Goal: Task Accomplishment & Management: Complete application form

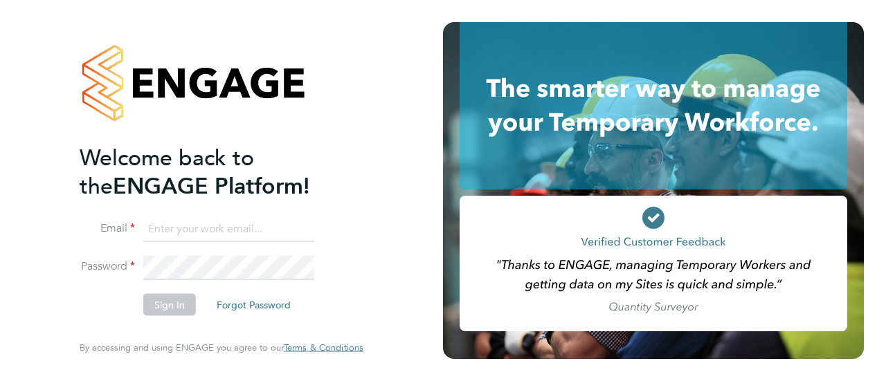
type input "[PERSON_NAME][EMAIL_ADDRESS][PERSON_NAME][DOMAIN_NAME]"
click at [180, 304] on button "Sign In" at bounding box center [169, 305] width 53 height 22
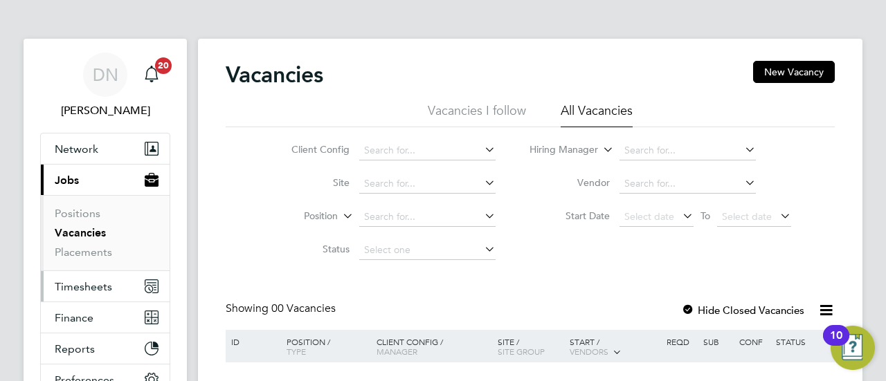
click at [101, 289] on span "Timesheets" at bounding box center [83, 286] width 57 height 13
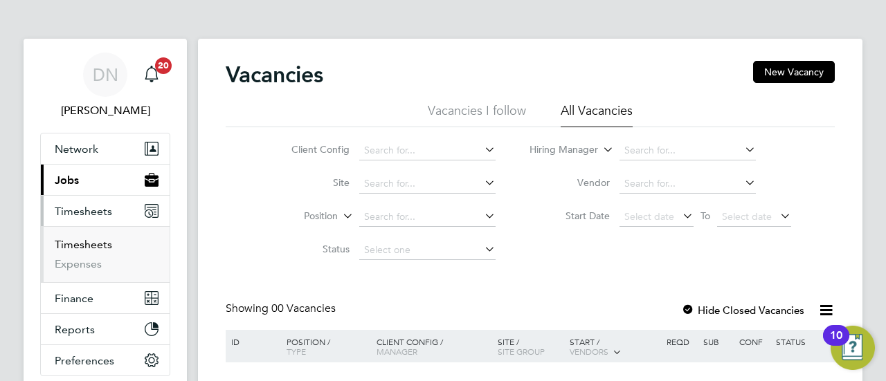
click at [106, 238] on link "Timesheets" at bounding box center [83, 244] width 57 height 13
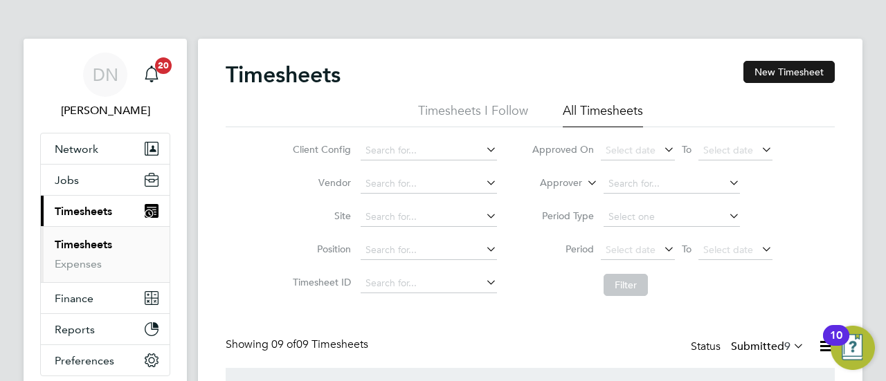
click at [817, 75] on button "New Timesheet" at bounding box center [788, 72] width 91 height 22
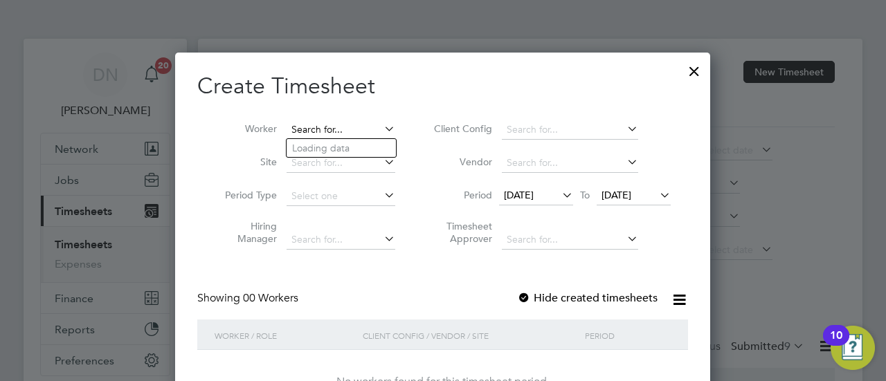
click at [357, 134] on input at bounding box center [340, 129] width 109 height 19
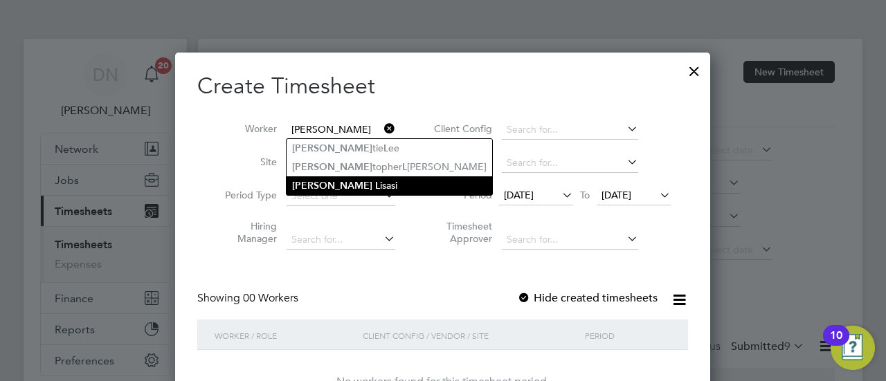
click at [369, 181] on li "Chris L isasi" at bounding box center [389, 185] width 206 height 19
type input "Chris Lisasi"
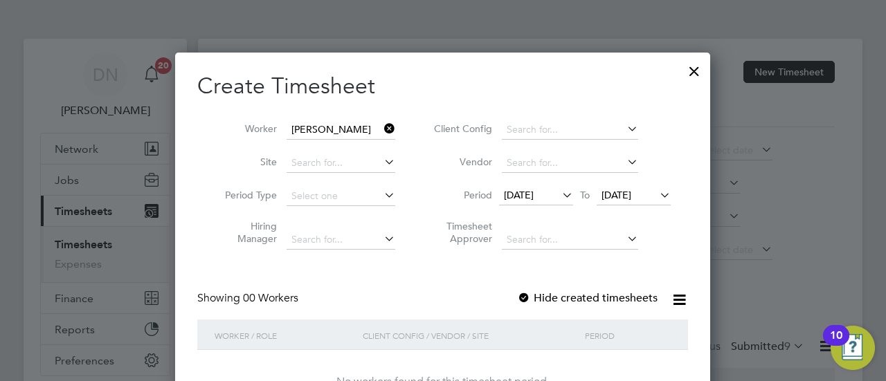
click at [559, 201] on icon at bounding box center [559, 194] width 0 height 19
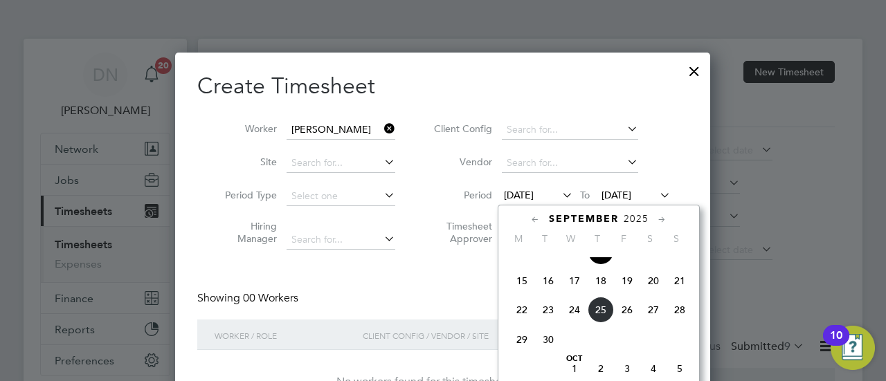
click at [529, 312] on span "22" at bounding box center [522, 310] width 26 height 26
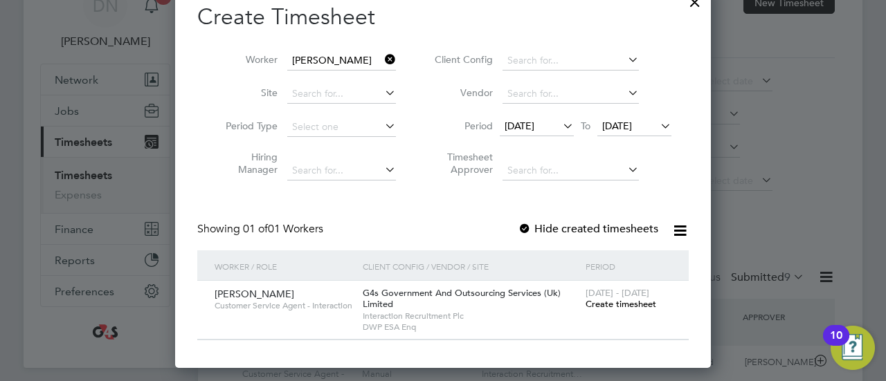
click at [625, 307] on span "Create timesheet" at bounding box center [620, 304] width 71 height 12
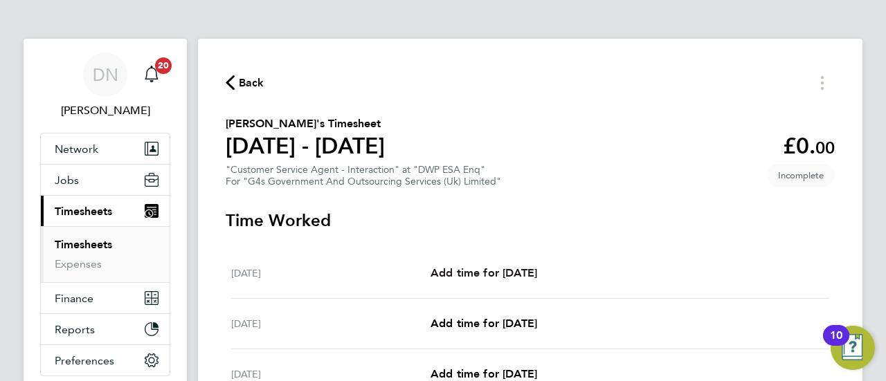
click at [531, 272] on span "Add time for Mon 22 Sep" at bounding box center [483, 272] width 107 height 13
select select "30"
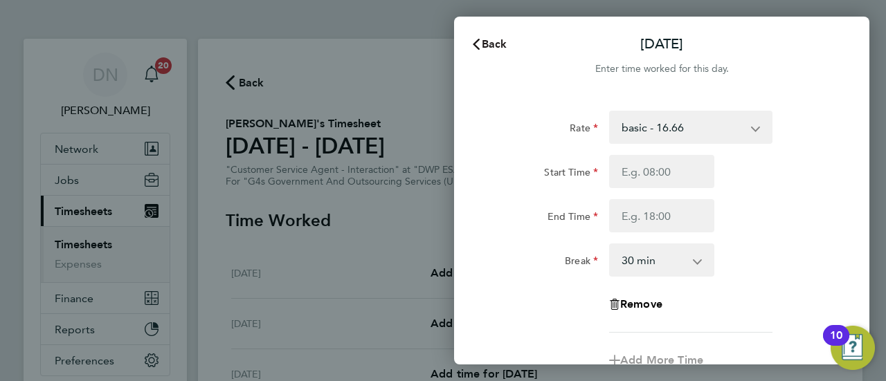
click at [471, 51] on button "Back" at bounding box center [489, 44] width 64 height 28
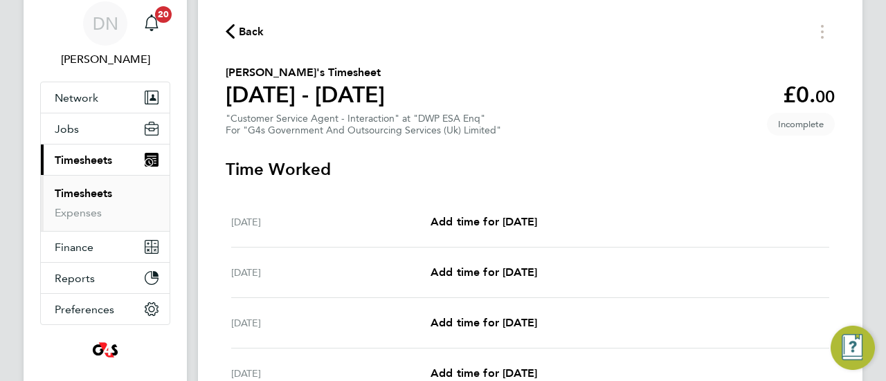
scroll to position [138, 0]
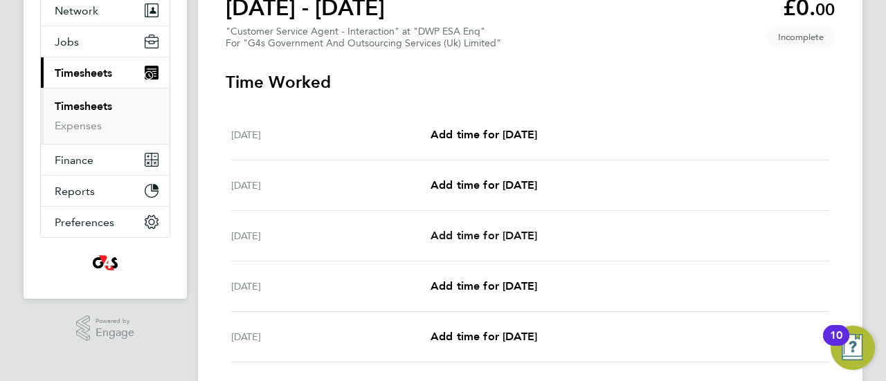
click at [486, 230] on span "Add time for Wed 24 Sep" at bounding box center [483, 235] width 107 height 13
select select "30"
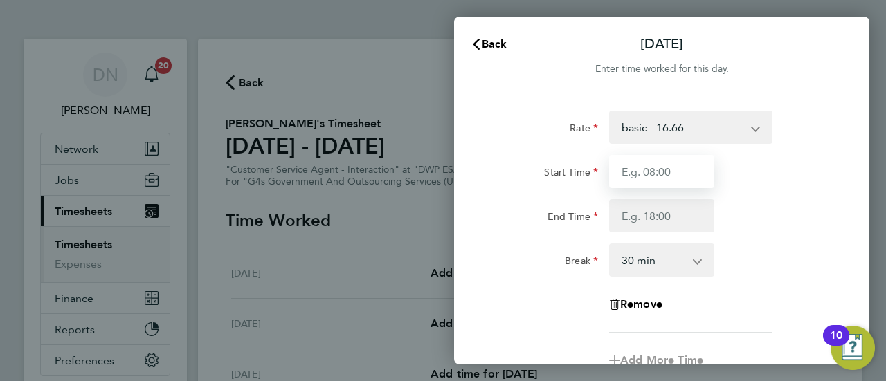
click at [650, 177] on input "Start Time" at bounding box center [661, 171] width 105 height 33
type input "07:45"
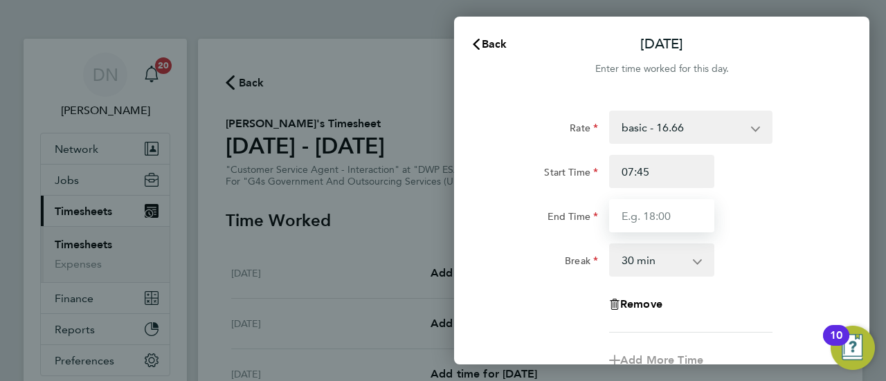
click at [630, 218] on input "End Time" at bounding box center [661, 215] width 105 height 33
type input "16:30"
click at [761, 203] on div "End Time 16:30" at bounding box center [661, 215] width 349 height 33
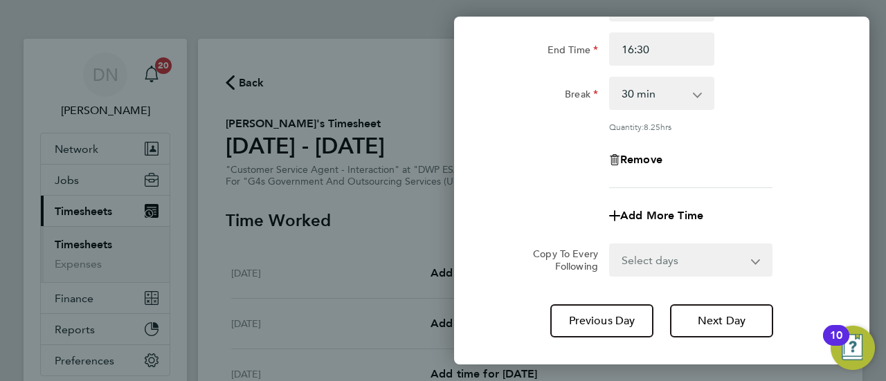
scroll to position [208, 0]
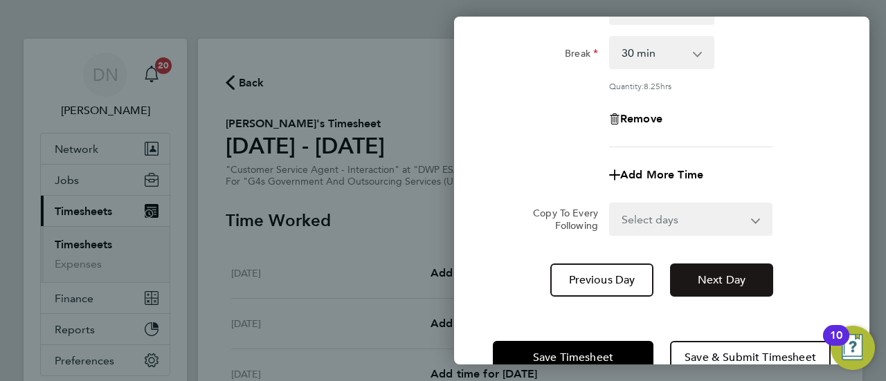
click at [700, 286] on button "Next Day" at bounding box center [721, 280] width 103 height 33
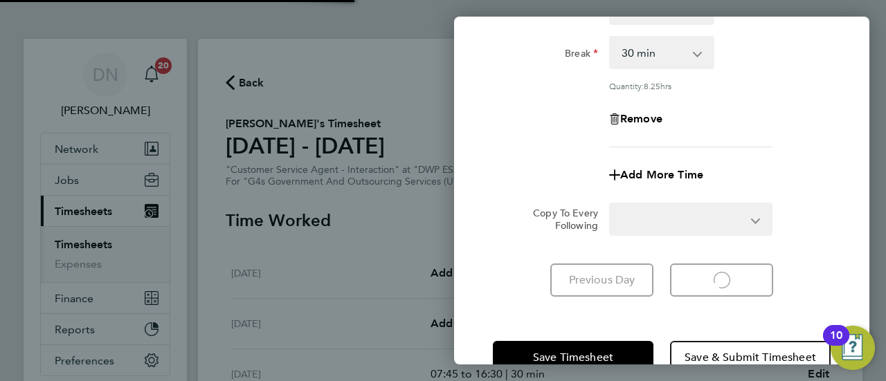
select select "30"
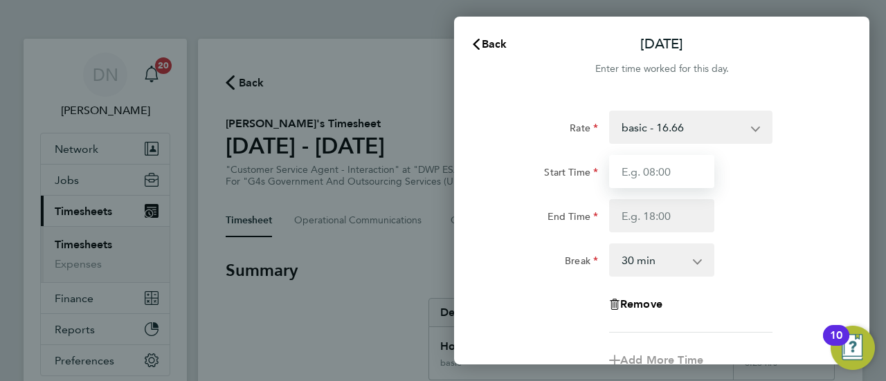
click at [667, 185] on input "Start Time" at bounding box center [661, 171] width 105 height 33
click at [698, 128] on select "basic - 16.66 Annual Leave x2 - 32.79 Bank Holiday System Issue Not Paid Sick S…" at bounding box center [682, 127] width 144 height 30
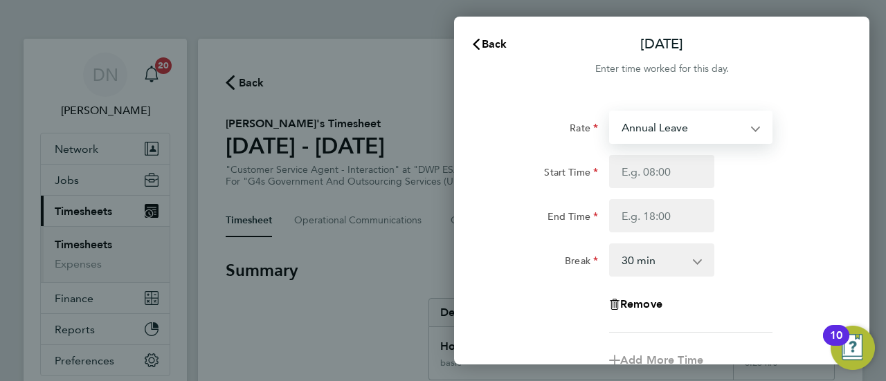
select select "30"
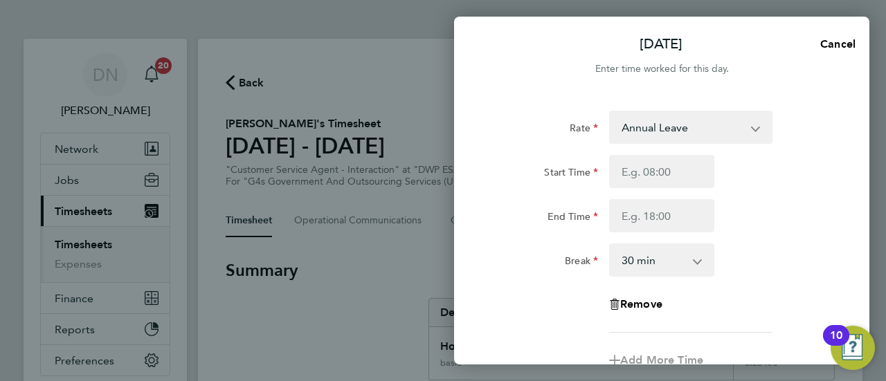
click at [783, 206] on div "End Time" at bounding box center [661, 215] width 349 height 33
click at [680, 181] on input "Start Time" at bounding box center [661, 171] width 105 height 33
type input "07:45"
click at [633, 218] on input "End Time" at bounding box center [661, 215] width 105 height 33
type input "16:00"
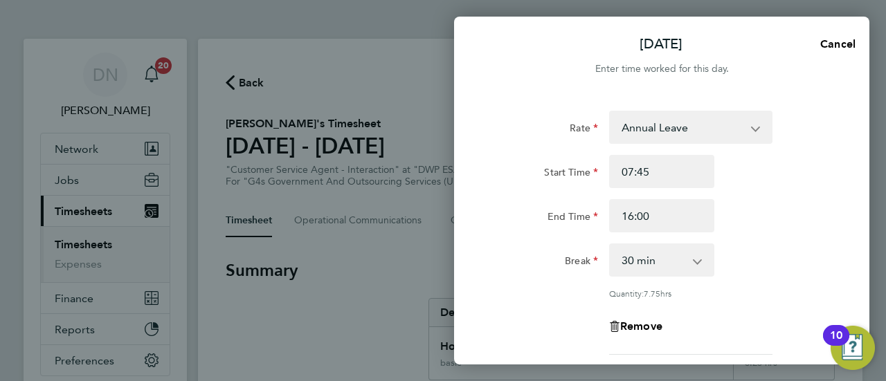
click at [748, 235] on div "Rate Annual Leave basic - 16.66 x2 - 32.79 Bank Holiday System Issue Not Paid S…" at bounding box center [662, 233] width 338 height 244
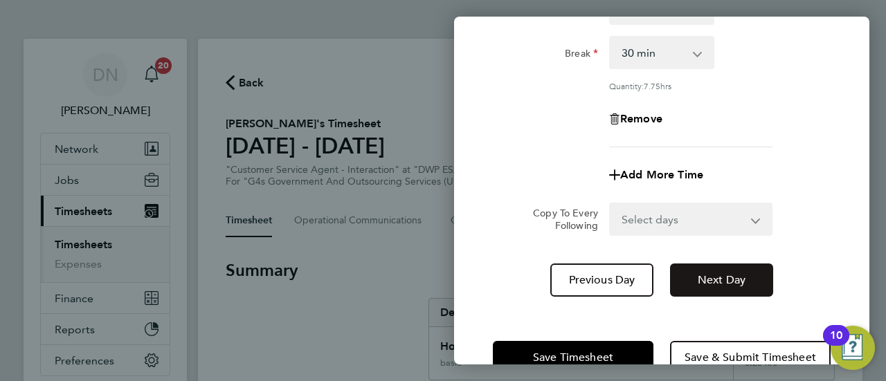
click at [749, 273] on button "Next Day" at bounding box center [721, 280] width 103 height 33
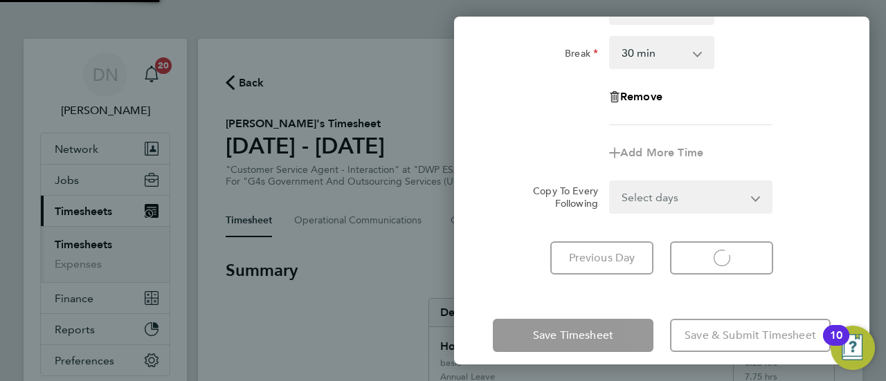
select select "30"
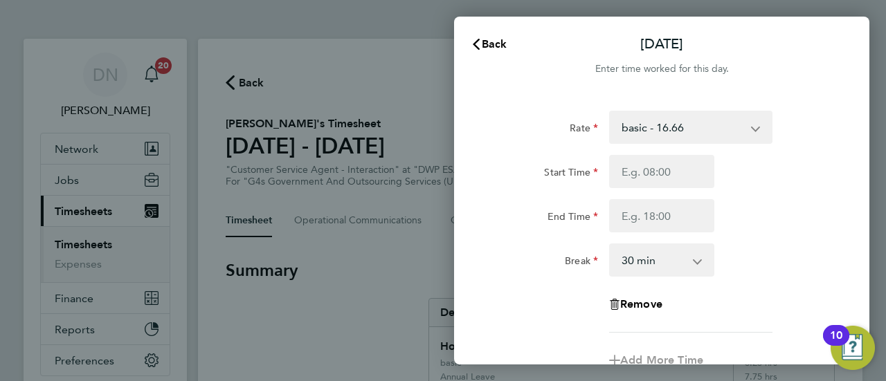
click at [672, 147] on div "Rate basic - 16.66 Annual Leave x2 - 32.79 Bank Holiday System Issue Not Paid S…" at bounding box center [662, 222] width 338 height 222
click at [672, 143] on div "basic - 16.66 Annual Leave x2 - 32.79 Bank Holiday System Issue Not Paid Sick S…" at bounding box center [690, 127] width 163 height 33
click at [670, 134] on select "basic - 16.66 Annual Leave x2 - 32.79 Bank Holiday System Issue Not Paid Sick S…" at bounding box center [682, 127] width 144 height 30
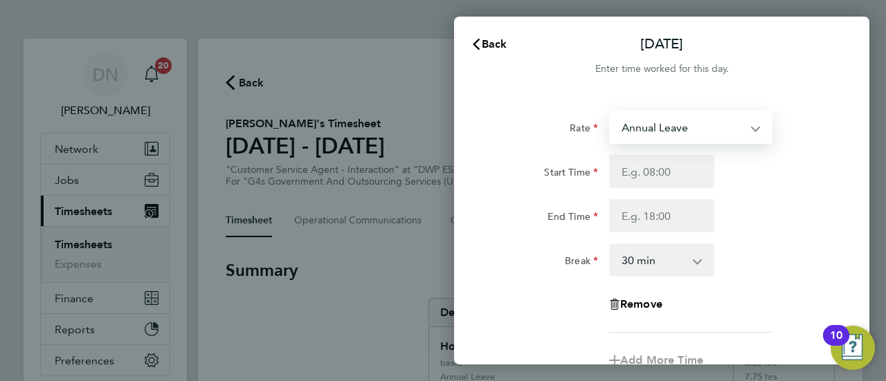
select select "30"
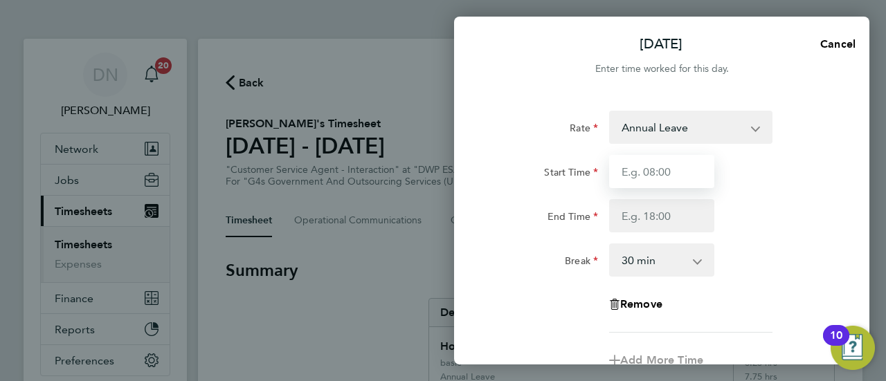
click at [662, 179] on input "Start Time" at bounding box center [661, 171] width 105 height 33
click at [691, 182] on input "Start Time" at bounding box center [661, 171] width 105 height 33
type input "07:45"
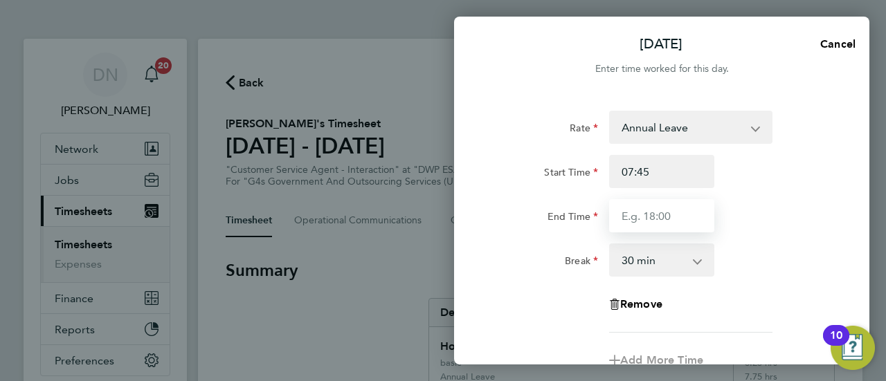
click at [669, 221] on input "End Time" at bounding box center [661, 215] width 105 height 33
type input "15:00"
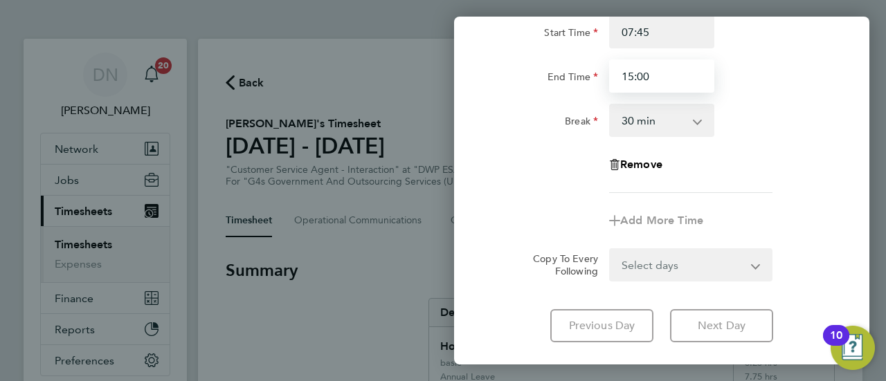
scroll to position [222, 0]
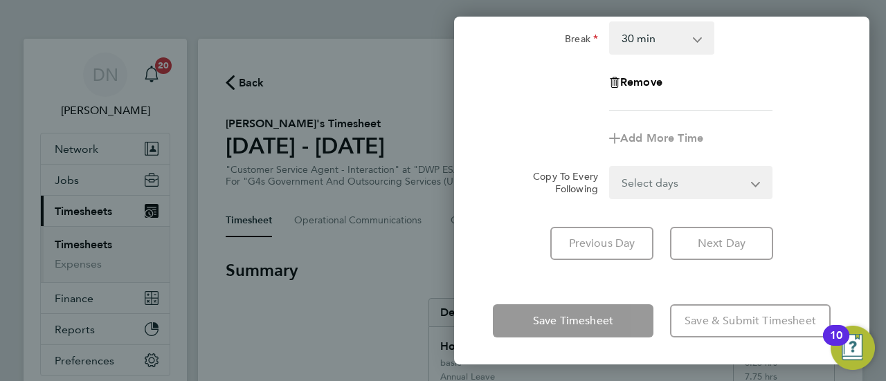
click at [555, 298] on div "Save Timesheet Save & Submit Timesheet" at bounding box center [661, 321] width 415 height 89
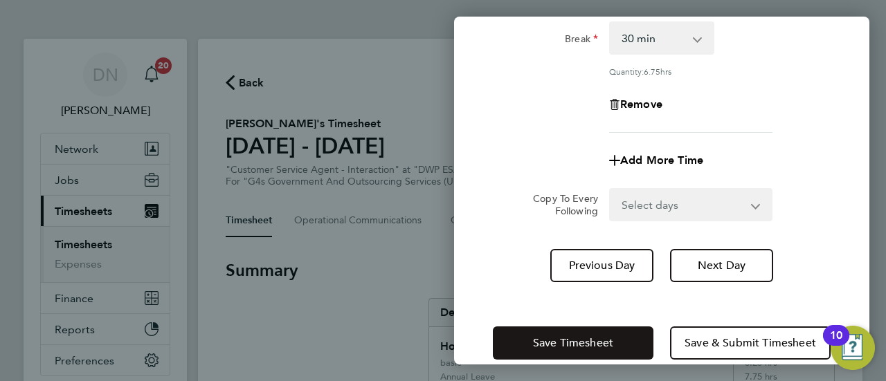
click at [563, 330] on button "Save Timesheet" at bounding box center [573, 343] width 161 height 33
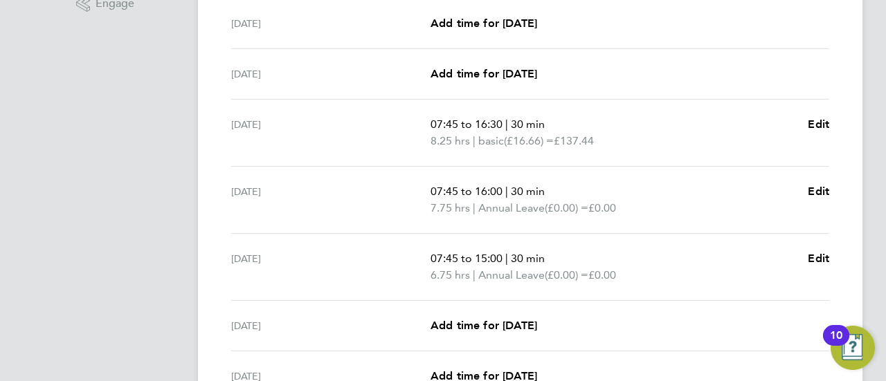
scroll to position [484, 0]
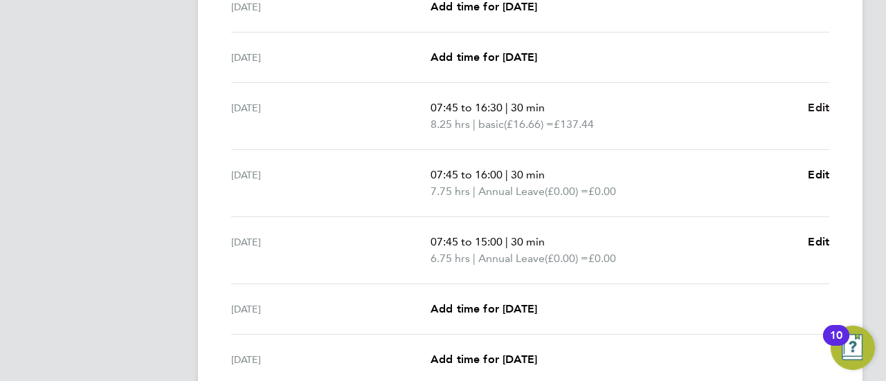
click at [812, 104] on span "Edit" at bounding box center [818, 107] width 21 height 13
select select "30"
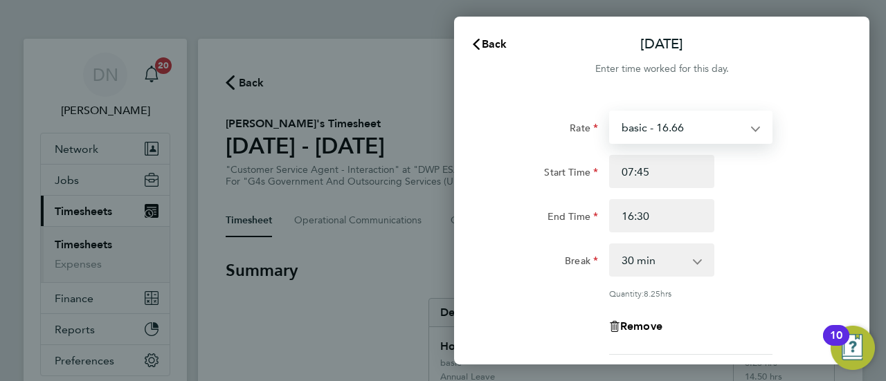
click at [657, 129] on select "basic - 16.66 Annual Leave x2 - 32.79 Bank Holiday System Issue Not Paid Sick S…" at bounding box center [682, 127] width 144 height 30
select select "30"
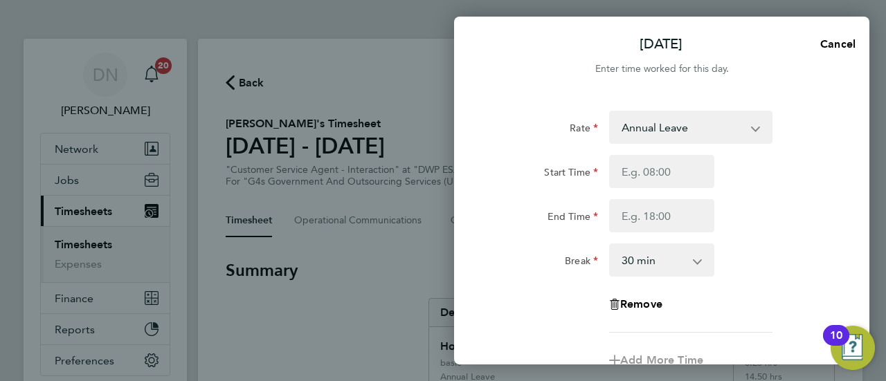
click at [744, 192] on div "Start Time End Time" at bounding box center [661, 194] width 349 height 78
click at [673, 176] on input "Start Time" at bounding box center [661, 171] width 105 height 33
click at [639, 176] on input "Start Time" at bounding box center [661, 171] width 105 height 33
type input "07:45"
click at [652, 226] on input "End Time" at bounding box center [661, 215] width 105 height 33
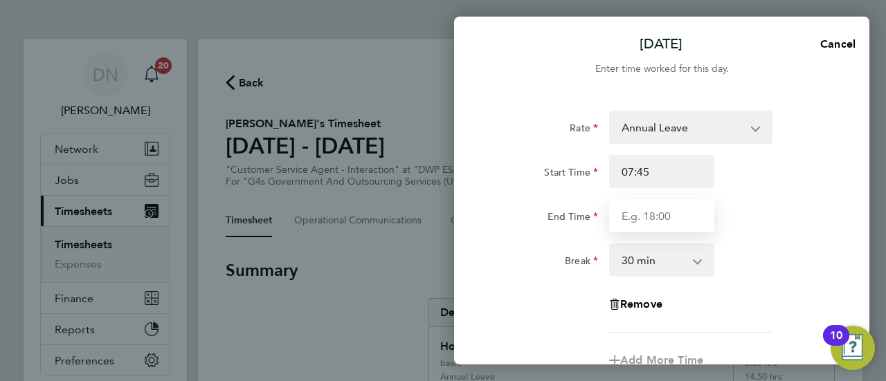
type input "16:30"
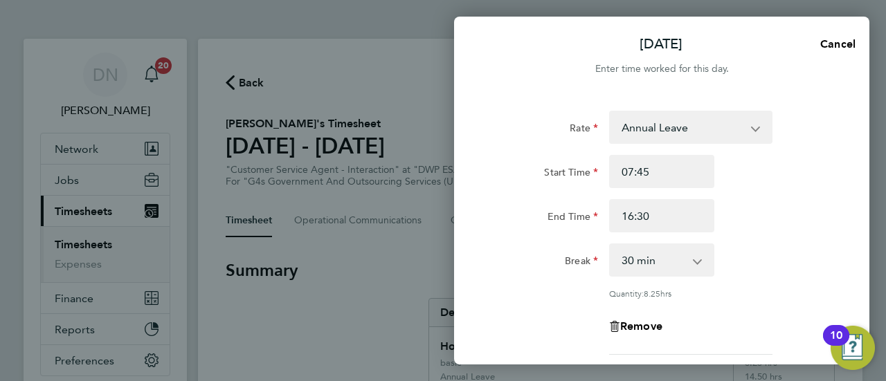
click at [773, 184] on div "Start Time 07:45" at bounding box center [661, 171] width 349 height 33
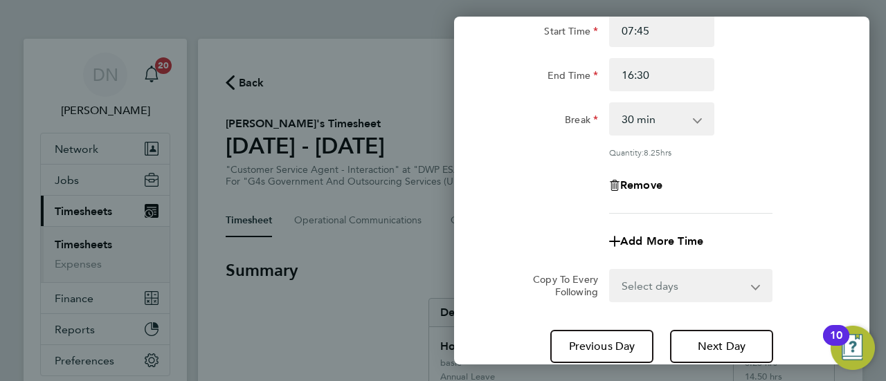
scroll to position [244, 0]
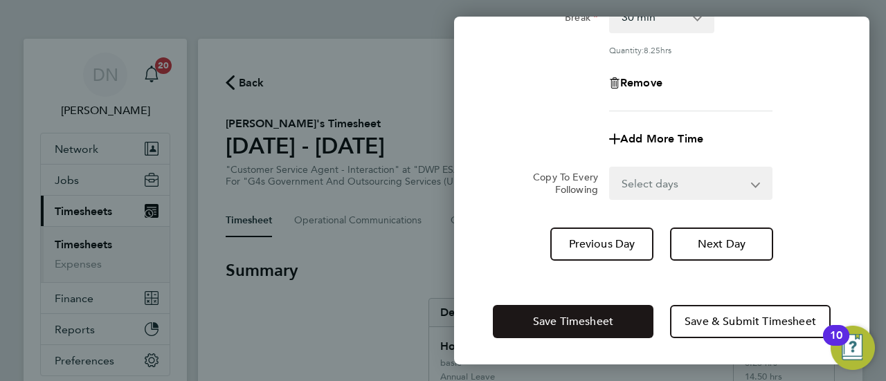
click at [592, 319] on span "Save Timesheet" at bounding box center [573, 322] width 80 height 14
